Goal: Transaction & Acquisition: Purchase product/service

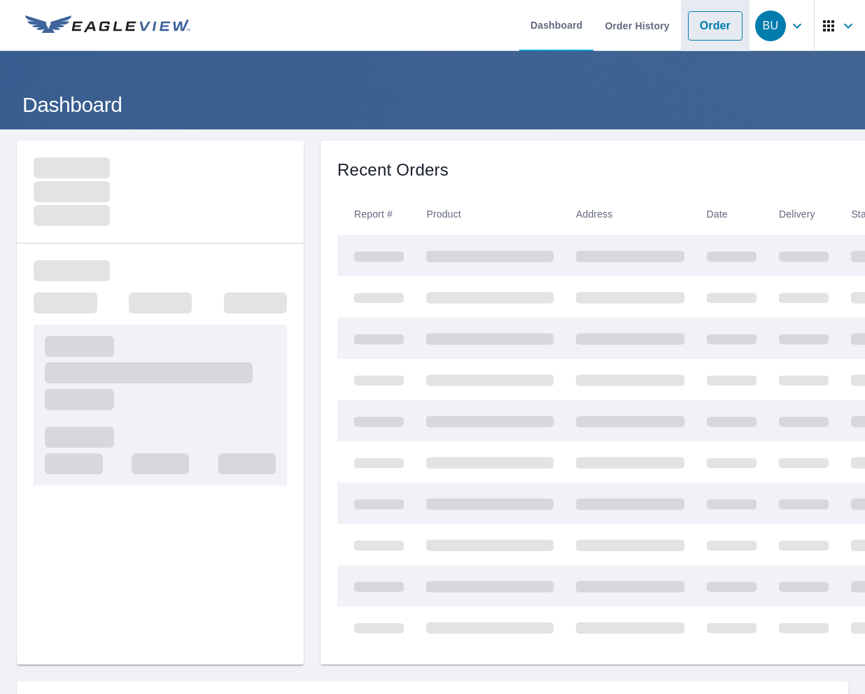
click at [731, 22] on link "Order" at bounding box center [715, 25] width 55 height 29
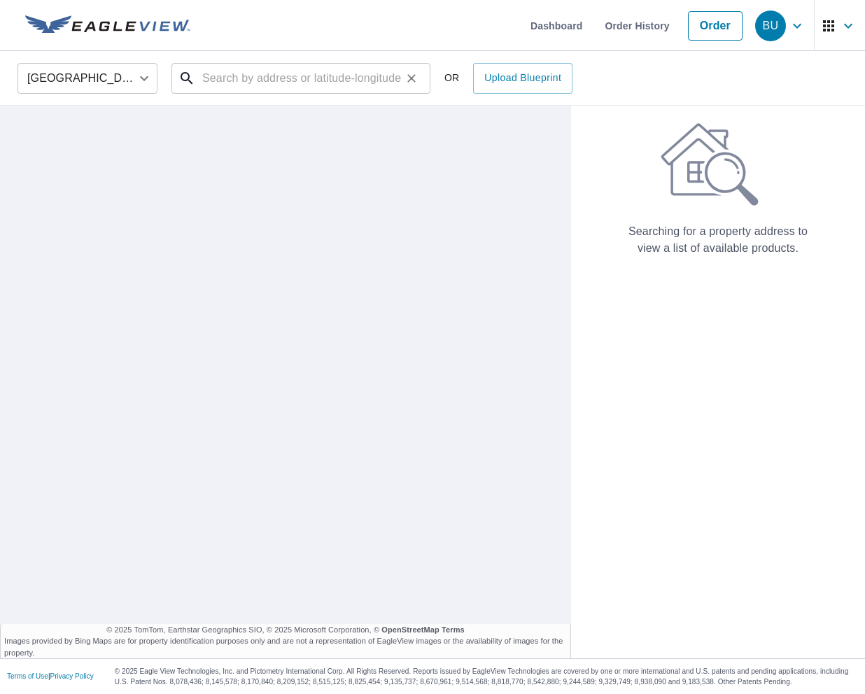
click at [299, 90] on input "text" at bounding box center [301, 78] width 199 height 39
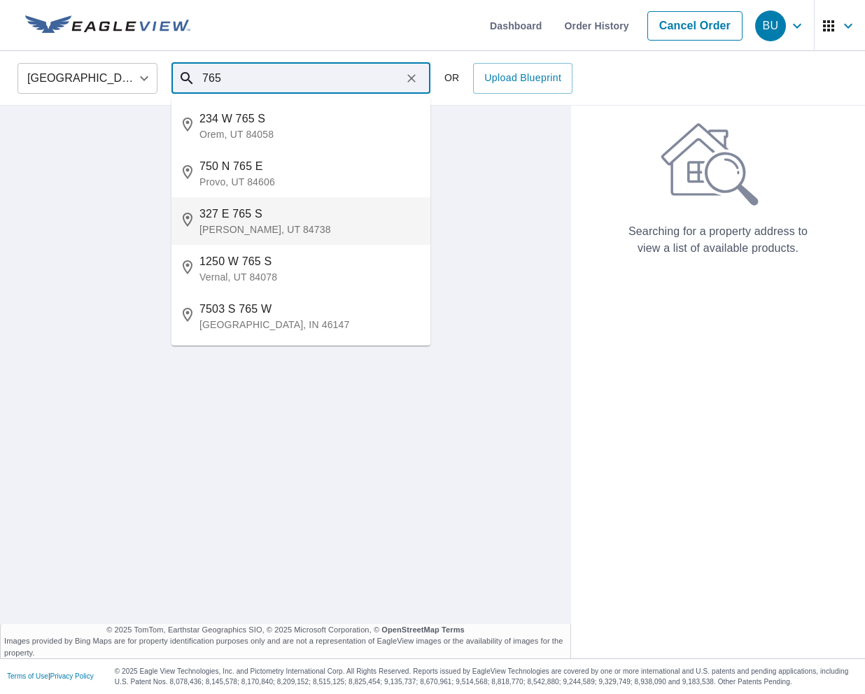
click at [321, 236] on li "[STREET_ADDRESS][PERSON_NAME]" at bounding box center [300, 221] width 259 height 48
type input "[STREET_ADDRESS][PERSON_NAME]"
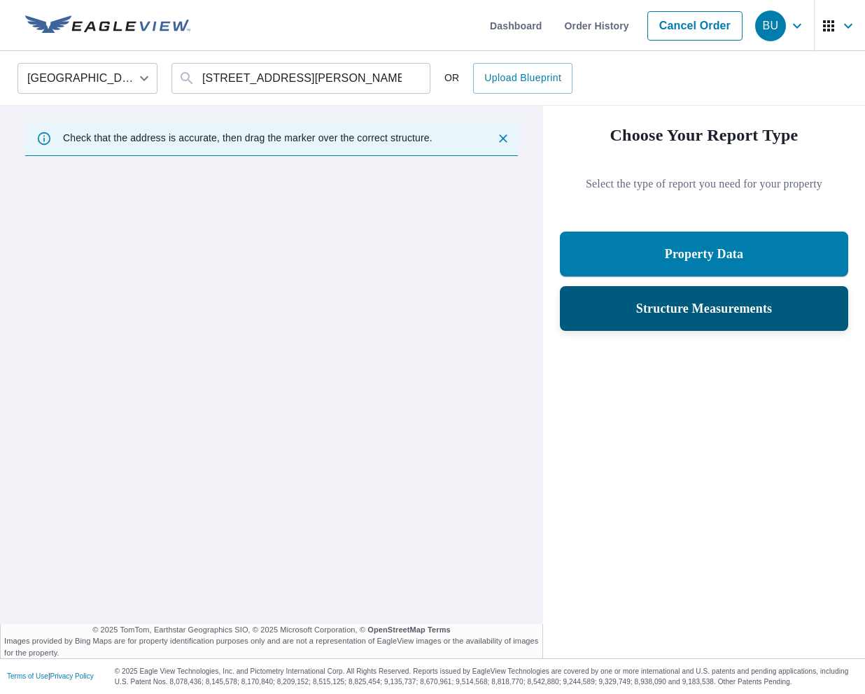
click at [636, 293] on div "Structure Measurements" at bounding box center [704, 308] width 288 height 45
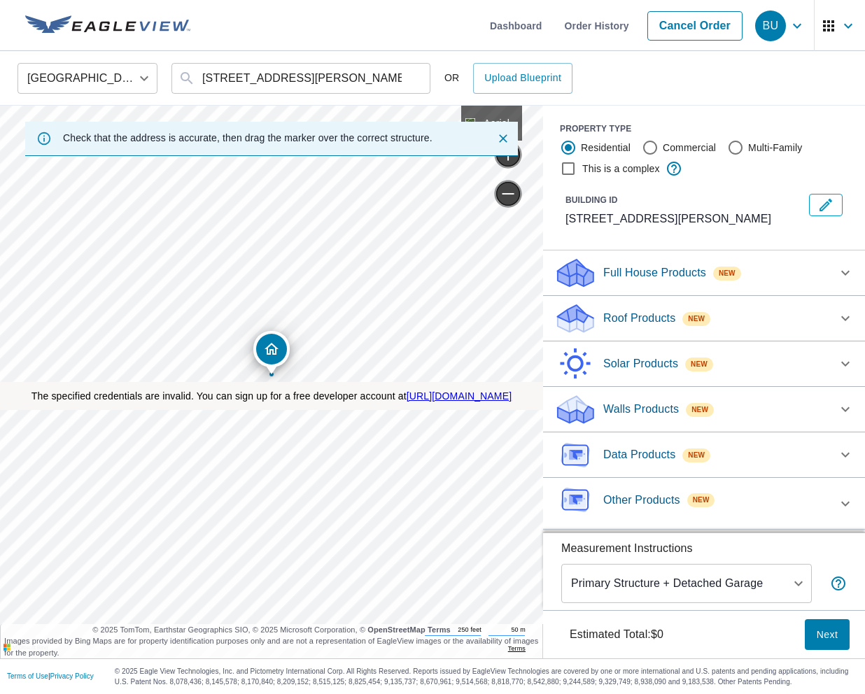
click at [664, 332] on div "Roof Products New" at bounding box center [691, 318] width 274 height 33
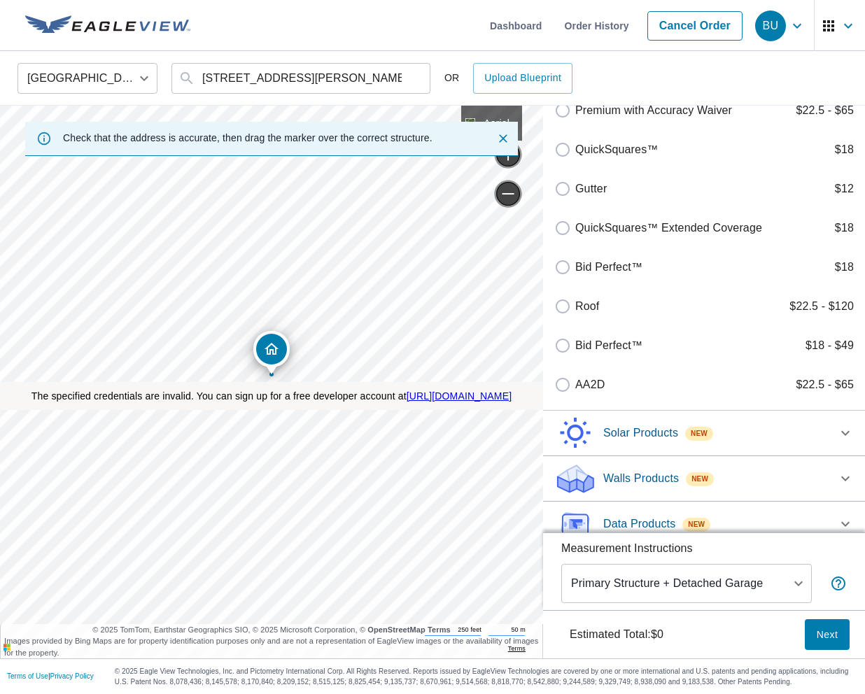
scroll to position [608, 0]
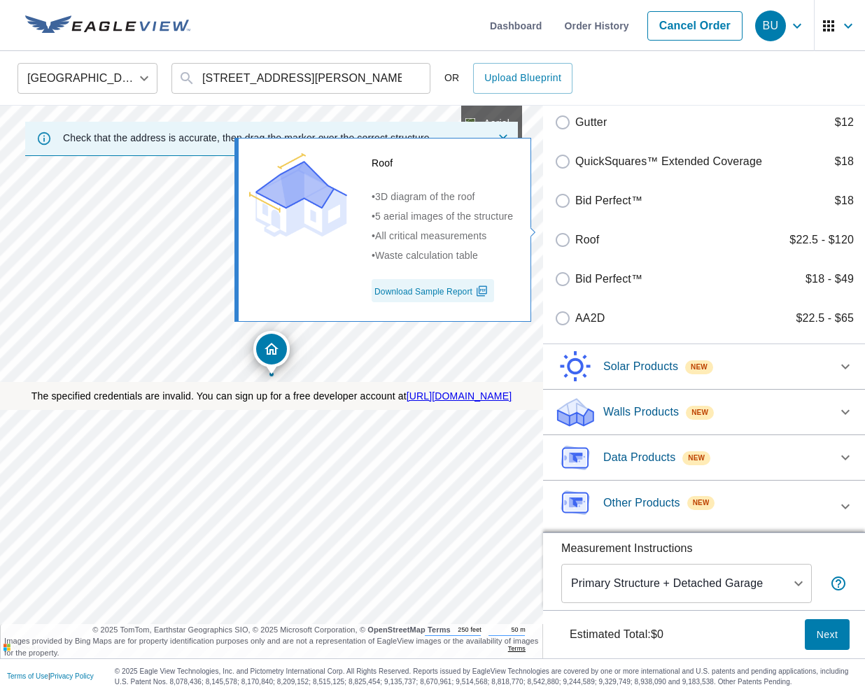
click at [584, 232] on p "Roof" at bounding box center [587, 240] width 24 height 17
click at [575, 232] on input "Roof $22.5 - $120" at bounding box center [564, 240] width 21 height 17
checkbox input "true"
type input "3"
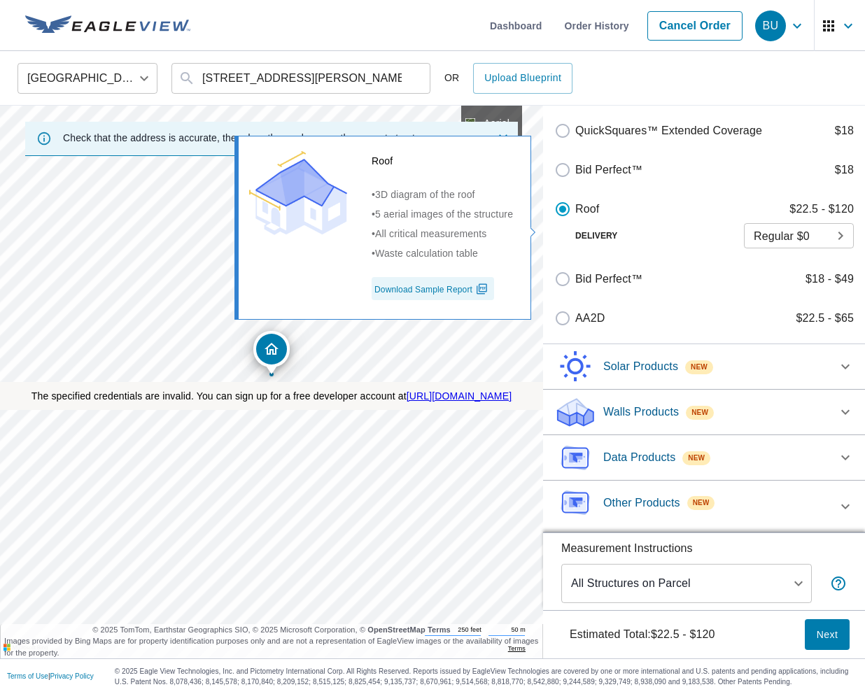
scroll to position [591, 0]
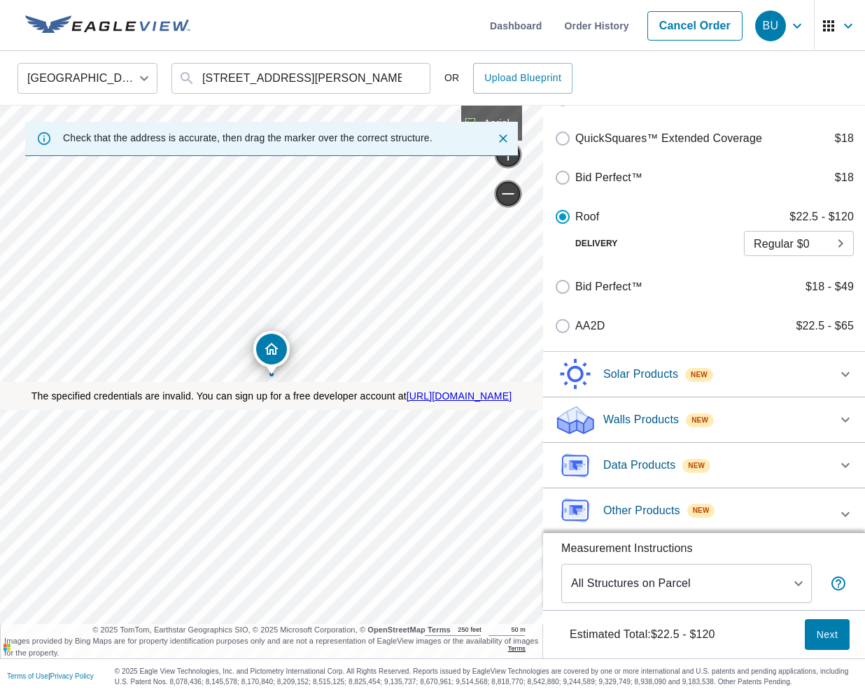
click at [832, 626] on span "Next" at bounding box center [827, 634] width 22 height 17
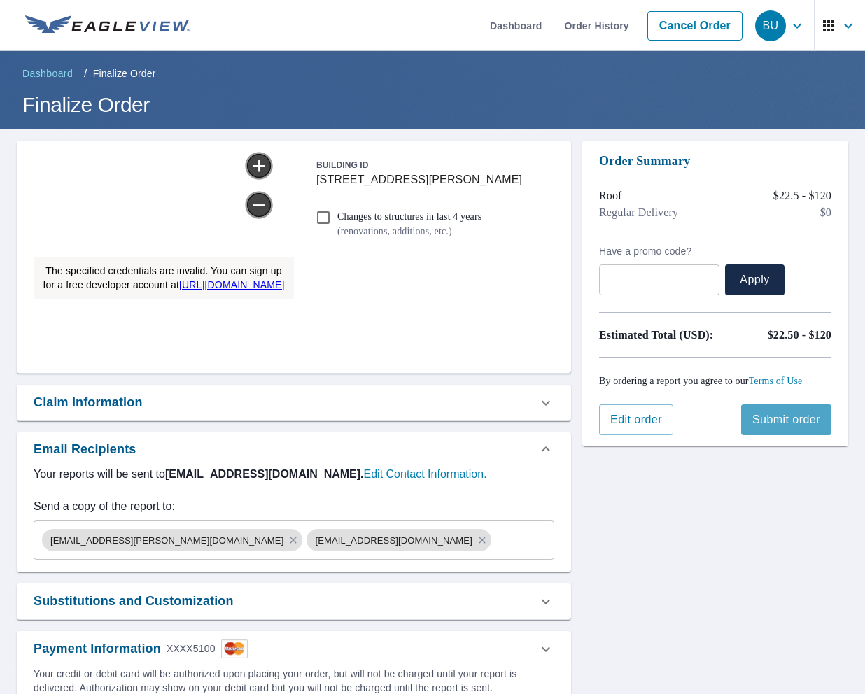
click at [800, 428] on span "Submit order" at bounding box center [786, 419] width 68 height 15
checkbox input "true"
